Goal: Entertainment & Leisure: Consume media (video, audio)

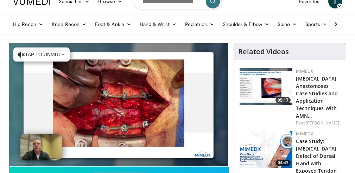
scroll to position [18, 0]
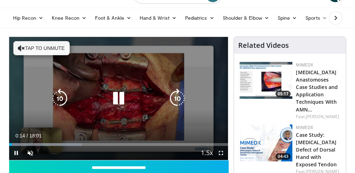
click at [57, 47] on button "Tap to unmute" at bounding box center [41, 48] width 56 height 14
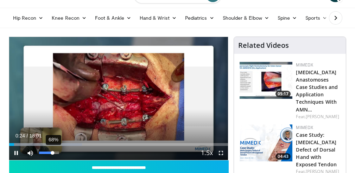
click at [53, 153] on div "Volume Level" at bounding box center [46, 153] width 14 height 2
click at [223, 153] on span "Video Player" at bounding box center [221, 153] width 14 height 14
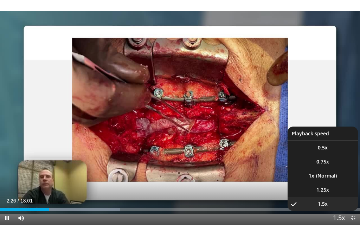
click at [342, 173] on span "Video Player" at bounding box center [339, 219] width 10 height 14
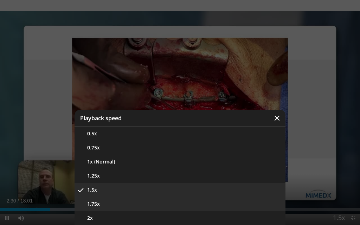
click at [246, 173] on button "1.75x" at bounding box center [180, 204] width 211 height 14
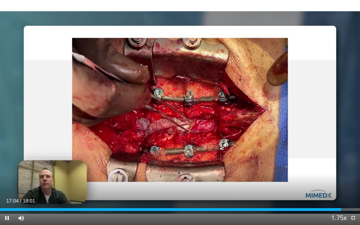
click at [353, 173] on span "Video Player" at bounding box center [353, 218] width 14 height 14
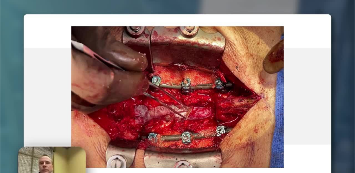
scroll to position [18, 0]
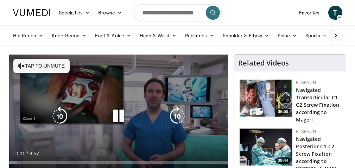
drag, startPoint x: 0, startPoint y: 0, endPoint x: 140, endPoint y: 102, distance: 173.4
click at [140, 102] on div "10 seconds Tap to unmute" at bounding box center [118, 116] width 219 height 123
click at [113, 117] on icon "Video Player" at bounding box center [119, 116] width 20 height 20
click at [22, 65] on icon "Video Player" at bounding box center [21, 65] width 7 height 7
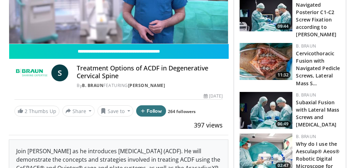
scroll to position [156, 0]
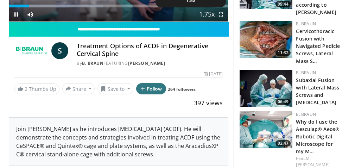
click at [210, 13] on span "Video Player" at bounding box center [207, 15] width 10 height 14
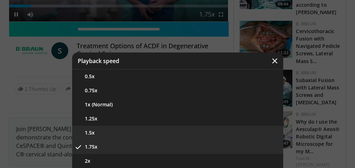
click at [96, 137] on button "1.5x" at bounding box center [177, 133] width 211 height 14
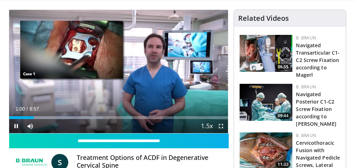
scroll to position [45, 0]
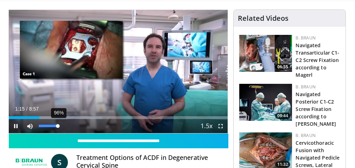
click at [58, 126] on div "96%" at bounding box center [49, 126] width 20 height 2
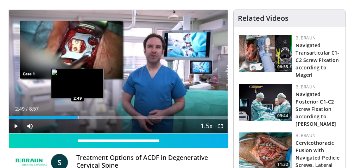
click at [78, 119] on div "Progress Bar" at bounding box center [78, 117] width 1 height 3
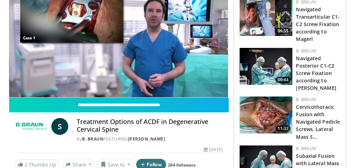
scroll to position [82, 0]
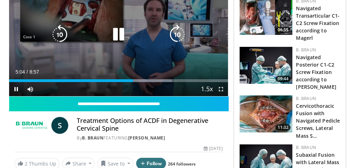
click at [139, 59] on div "10 seconds Tap to unmute" at bounding box center [118, 34] width 219 height 123
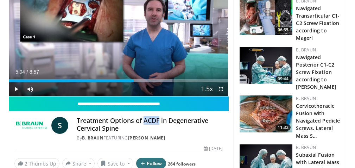
drag, startPoint x: 144, startPoint y: 120, endPoint x: 159, endPoint y: 122, distance: 15.9
click at [159, 122] on h4 "Treatment Options of ACDF in Degenerative Cervical Spine" at bounding box center [150, 124] width 146 height 15
copy h4 "ACDF"
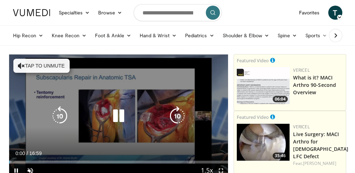
click at [32, 69] on button "Tap to unmute" at bounding box center [41, 66] width 56 height 14
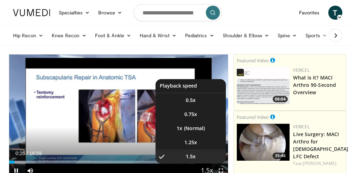
click at [206, 171] on span "Video Player" at bounding box center [207, 171] width 10 height 14
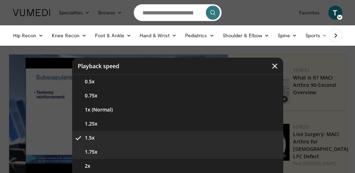
click at [172, 150] on button "1.75x" at bounding box center [177, 152] width 211 height 14
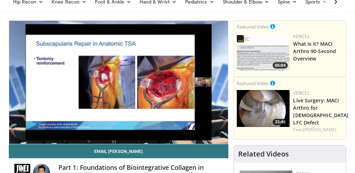
scroll to position [31, 0]
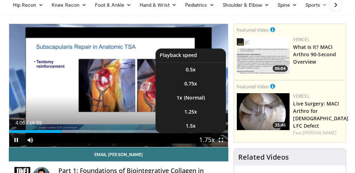
click at [213, 140] on button "Playback Rate" at bounding box center [207, 140] width 14 height 14
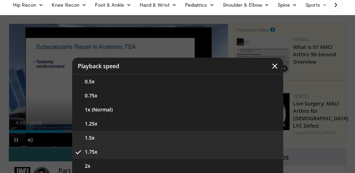
click at [92, 137] on button "1.5x" at bounding box center [177, 138] width 211 height 14
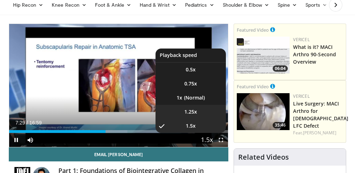
click at [193, 111] on span "1.25x" at bounding box center [190, 111] width 13 height 7
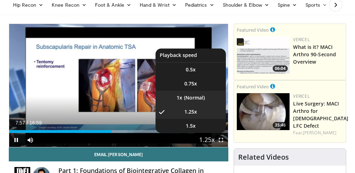
click at [191, 98] on li "1x" at bounding box center [191, 98] width 70 height 14
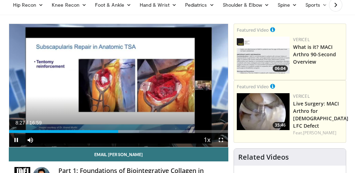
click at [222, 140] on span "Video Player" at bounding box center [221, 140] width 14 height 14
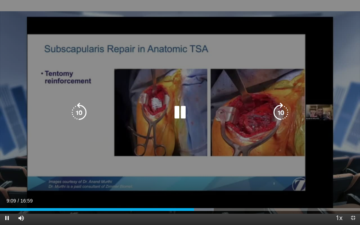
drag, startPoint x: 181, startPoint y: 156, endPoint x: 212, endPoint y: 124, distance: 44.3
click at [212, 124] on div "10 seconds Tap to unmute" at bounding box center [180, 112] width 360 height 225
click at [192, 140] on div "10 seconds Tap to unmute" at bounding box center [180, 112] width 360 height 225
click at [177, 151] on div "10 seconds Tap to unmute" at bounding box center [180, 112] width 360 height 225
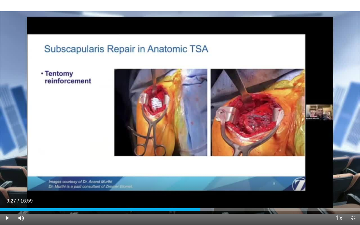
click at [353, 173] on span "Video Player" at bounding box center [353, 218] width 14 height 14
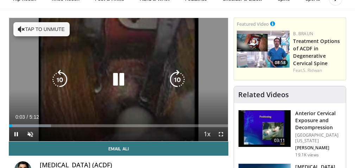
scroll to position [38, 0]
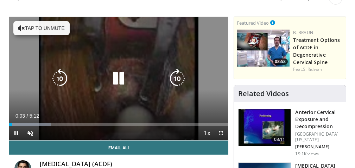
click at [85, 92] on div "10 seconds Tap to unmute" at bounding box center [118, 78] width 219 height 123
click at [115, 80] on icon "Video Player" at bounding box center [119, 79] width 20 height 20
click at [49, 30] on button "Tap to unmute" at bounding box center [41, 28] width 56 height 14
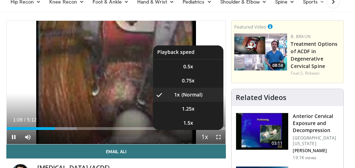
scroll to position [34, 3]
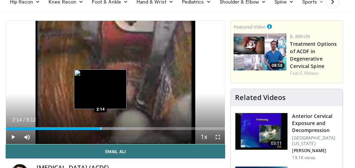
click at [101, 127] on div "Progress Bar" at bounding box center [101, 128] width 1 height 3
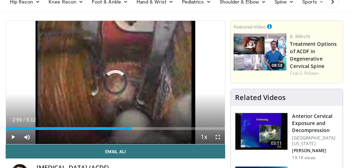
click at [132, 129] on div "Progress Bar" at bounding box center [132, 128] width 1 height 3
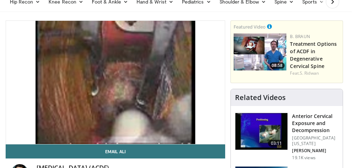
click at [161, 130] on div "10 seconds Tap to unmute" at bounding box center [115, 82] width 219 height 123
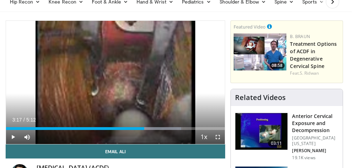
click at [163, 131] on div "Current Time 3:17 / Duration 5:12 Play Skip Backward Skip Forward Mute Loaded :…" at bounding box center [115, 137] width 219 height 14
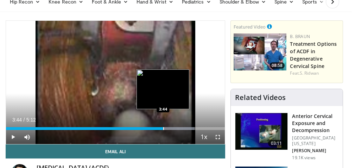
click at [163, 129] on div "Progress Bar" at bounding box center [163, 128] width 1 height 3
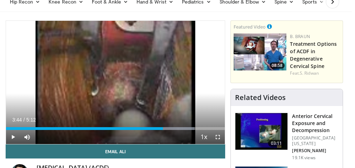
click at [158, 138] on div "Current Time 3:44 / Duration 5:12 Play Skip Backward Skip Forward Mute Loaded :…" at bounding box center [115, 137] width 219 height 14
click at [13, 136] on span "Video Player" at bounding box center [13, 137] width 14 height 14
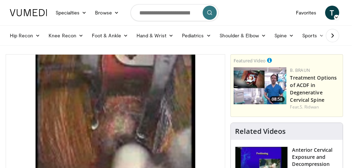
scroll to position [0, 3]
